Goal: Transaction & Acquisition: Download file/media

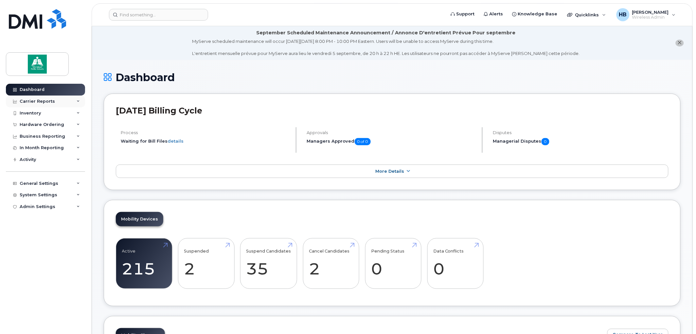
click at [77, 100] on icon at bounding box center [78, 101] width 3 height 3
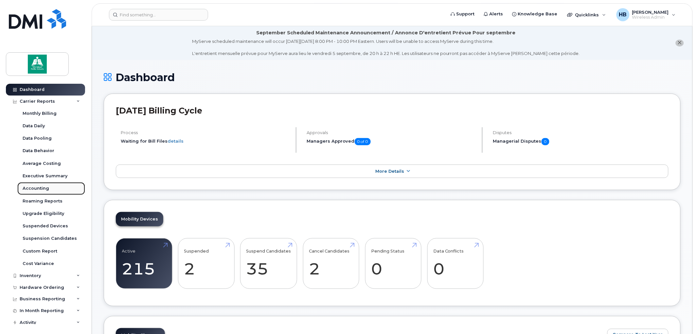
click at [42, 188] on div "Accounting" at bounding box center [36, 188] width 26 height 6
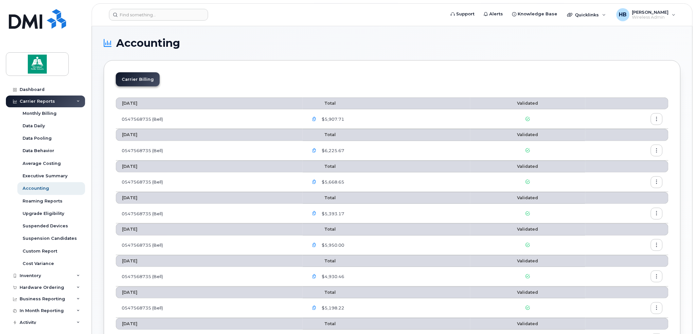
click at [317, 119] on icon "button" at bounding box center [314, 119] width 4 height 4
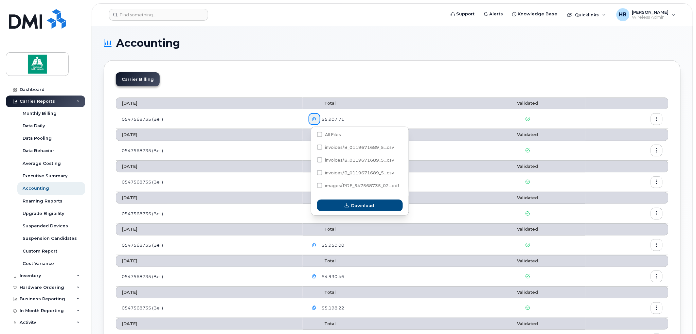
click at [444, 117] on div "$5,907.71" at bounding box center [385, 119] width 155 height 12
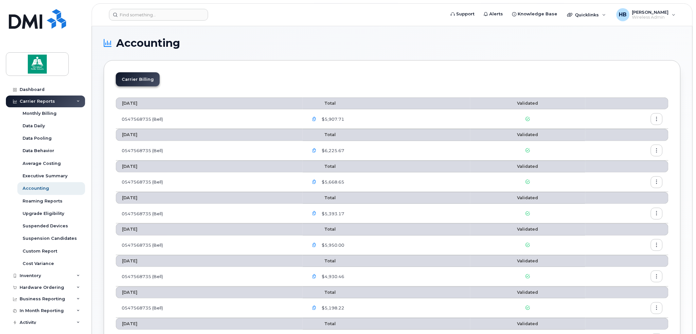
click at [658, 117] on icon "button" at bounding box center [656, 119] width 4 height 4
click at [633, 145] on span "Download" at bounding box center [627, 146] width 26 height 6
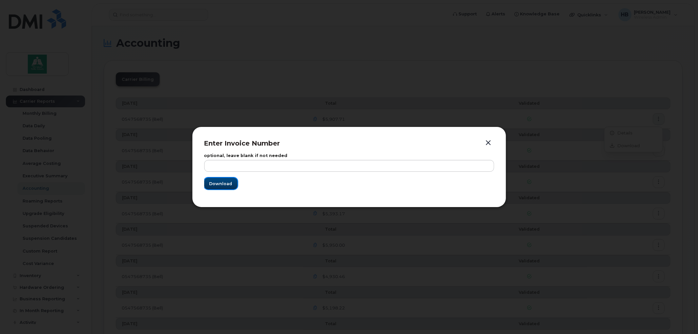
drag, startPoint x: 232, startPoint y: 184, endPoint x: 250, endPoint y: 194, distance: 20.9
click at [233, 184] on button "Download" at bounding box center [220, 184] width 33 height 12
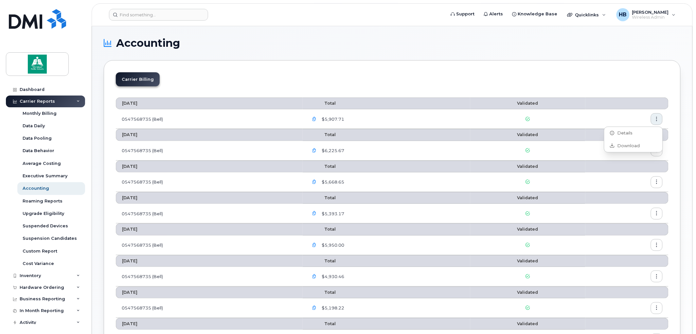
click at [317, 118] on icon "button" at bounding box center [314, 119] width 4 height 4
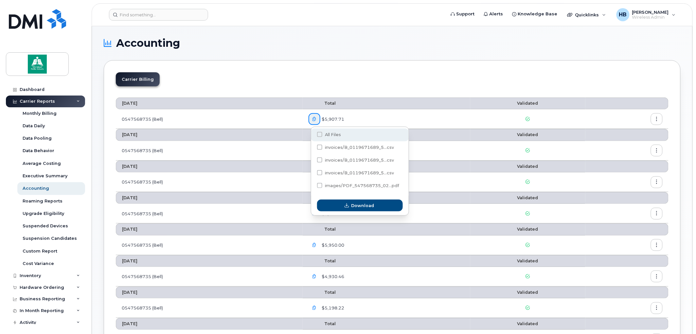
click at [319, 135] on span at bounding box center [319, 134] width 5 height 5
click at [312, 135] on input "All Files" at bounding box center [310, 134] width 3 height 3
checkbox input "true"
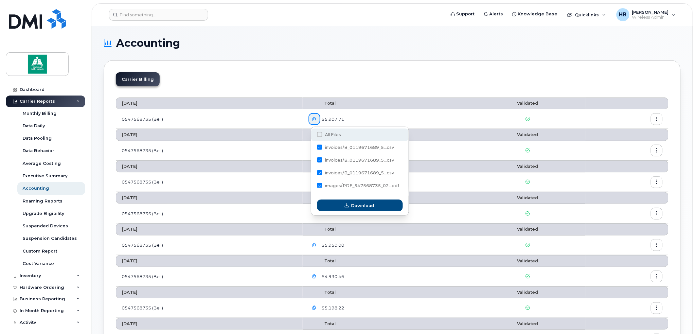
checkbox input "true"
click at [319, 133] on span at bounding box center [319, 134] width 5 height 5
click at [312, 133] on input "All Files" at bounding box center [310, 134] width 3 height 3
checkbox input "false"
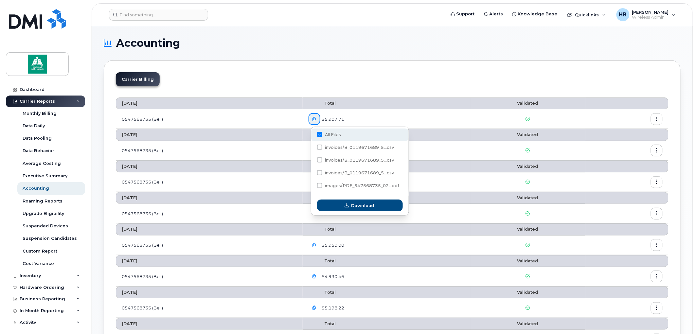
checkbox input "false"
click at [318, 185] on span at bounding box center [319, 185] width 5 height 5
click at [312, 185] on input "images/PDF_547568735_02...pdf" at bounding box center [310, 185] width 3 height 3
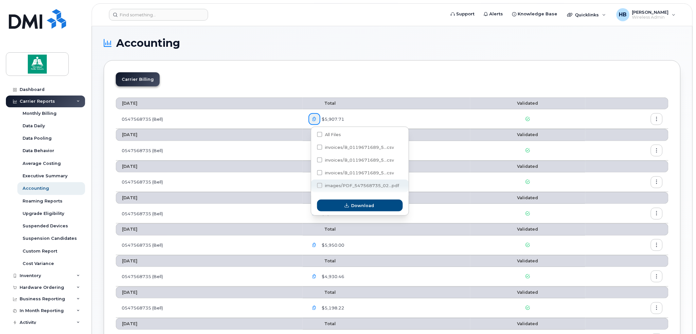
checkbox input "true"
click at [350, 205] on span "button" at bounding box center [347, 205] width 6 height 6
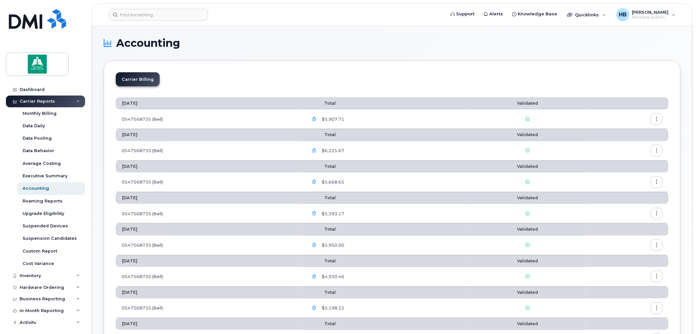
click at [317, 119] on icon "button" at bounding box center [314, 119] width 4 height 4
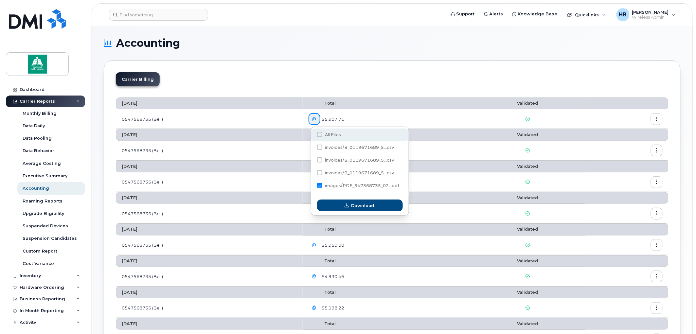
click at [319, 135] on span at bounding box center [319, 134] width 5 height 5
click at [312, 135] on input "All Files" at bounding box center [310, 134] width 3 height 3
checkbox input "true"
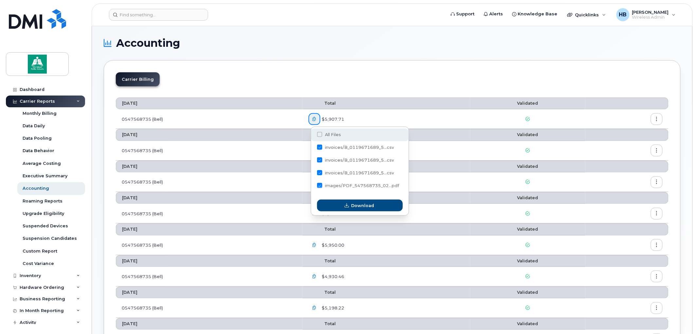
checkbox input "true"
click at [320, 135] on span at bounding box center [319, 134] width 5 height 5
click at [312, 135] on input "All Files" at bounding box center [310, 134] width 3 height 3
checkbox input "false"
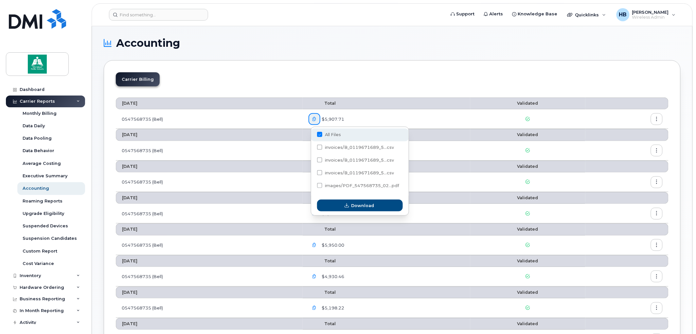
checkbox input "false"
click at [322, 147] on label "invoices/B_0119671689_5...csv" at bounding box center [355, 147] width 77 height 5
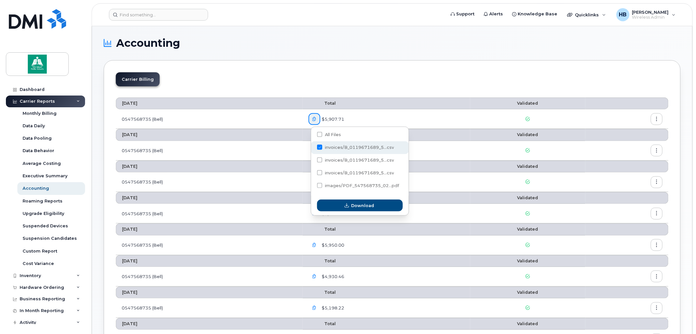
click at [312, 147] on input "invoices/B_0119671689_5...csv" at bounding box center [310, 147] width 3 height 3
checkbox input "true"
click at [365, 206] on span "Download" at bounding box center [362, 205] width 23 height 6
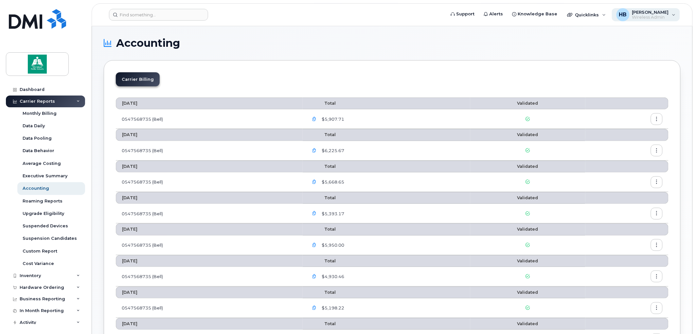
click at [647, 15] on span "Wireless Admin" at bounding box center [650, 17] width 37 height 5
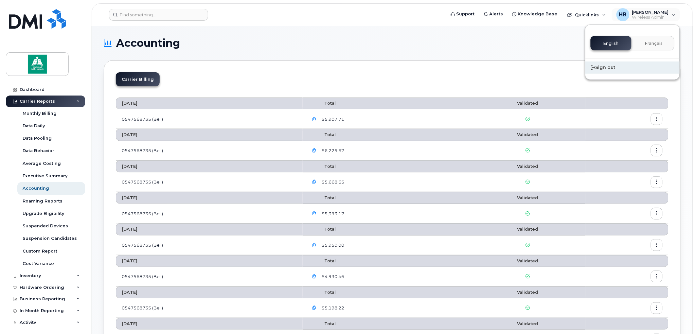
click at [611, 67] on div "Sign out" at bounding box center [632, 67] width 94 height 12
